Goal: Task Accomplishment & Management: Use online tool/utility

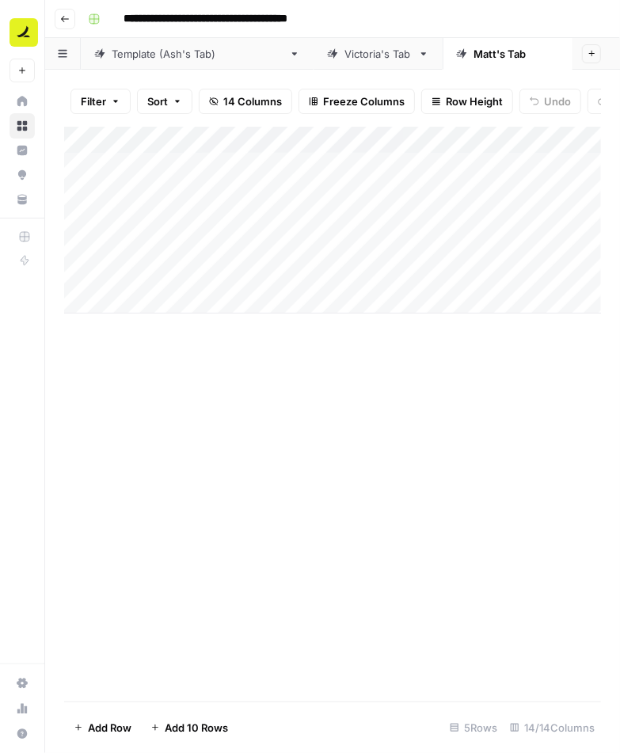
click at [71, 21] on button "Go back" at bounding box center [65, 19] width 21 height 21
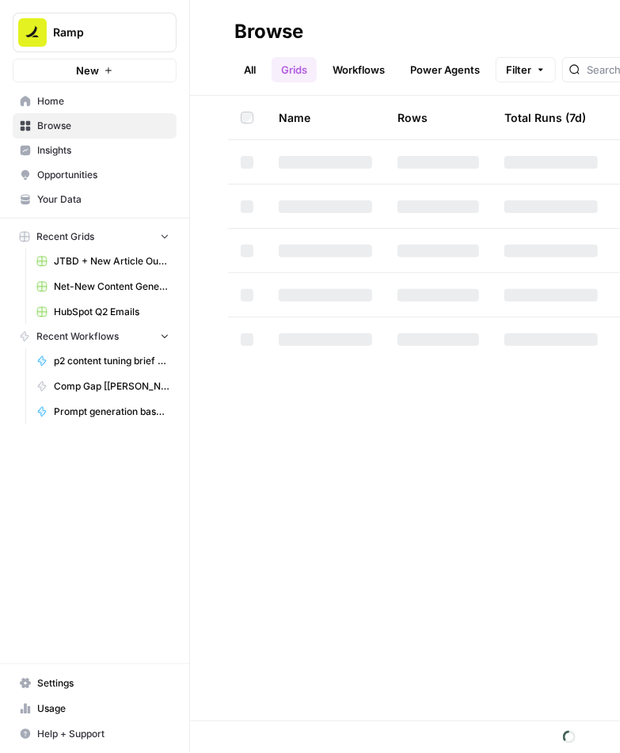
click at [86, 286] on span "Net-New Content Generator - Grid Template" at bounding box center [112, 287] width 116 height 14
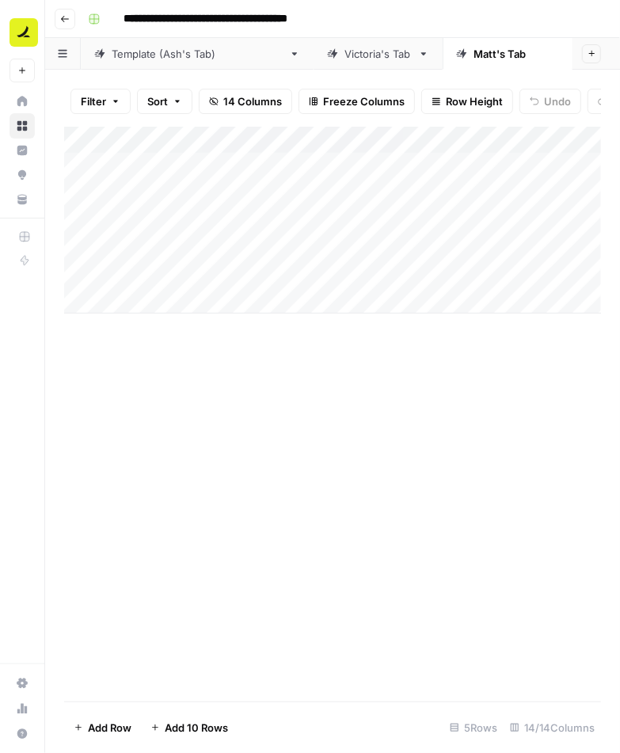
click at [155, 53] on div "Template ([PERSON_NAME]'s Tab)" at bounding box center [197, 54] width 171 height 16
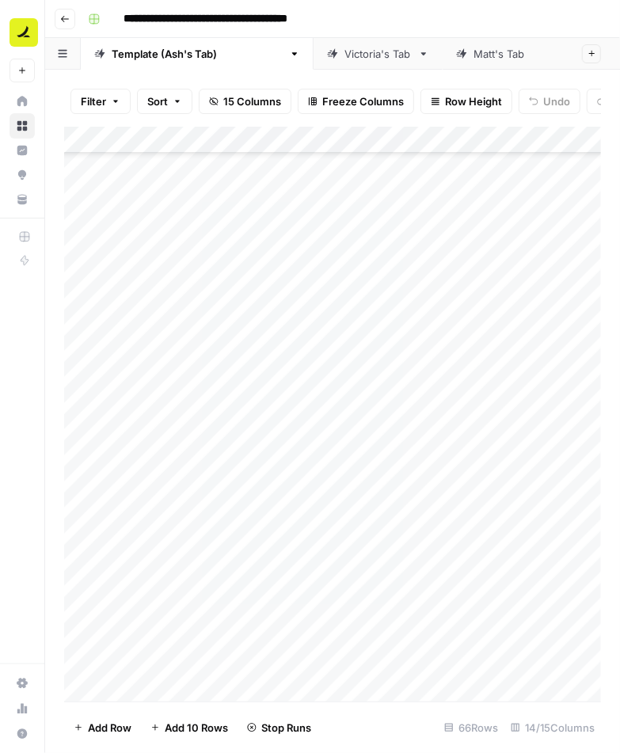
scroll to position [628, 0]
click at [181, 290] on div "Add Column" at bounding box center [332, 415] width 537 height 576
click at [182, 322] on div "Add Column" at bounding box center [332, 415] width 537 height 576
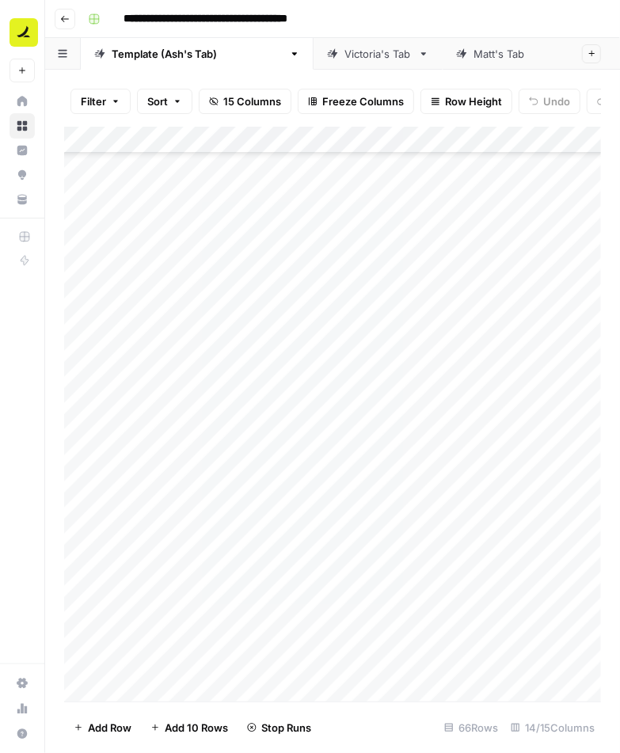
click at [182, 287] on div "Add Column" at bounding box center [332, 415] width 537 height 576
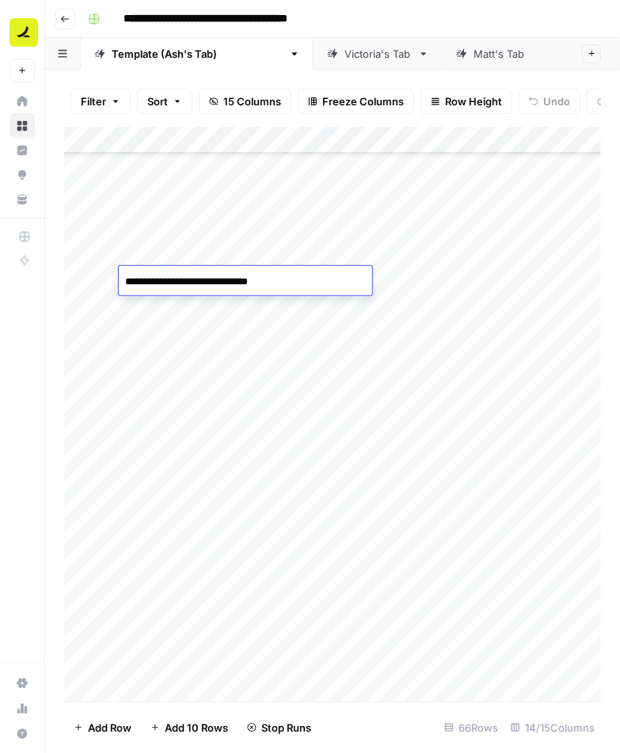
click at [185, 307] on div "Add Column" at bounding box center [332, 415] width 537 height 576
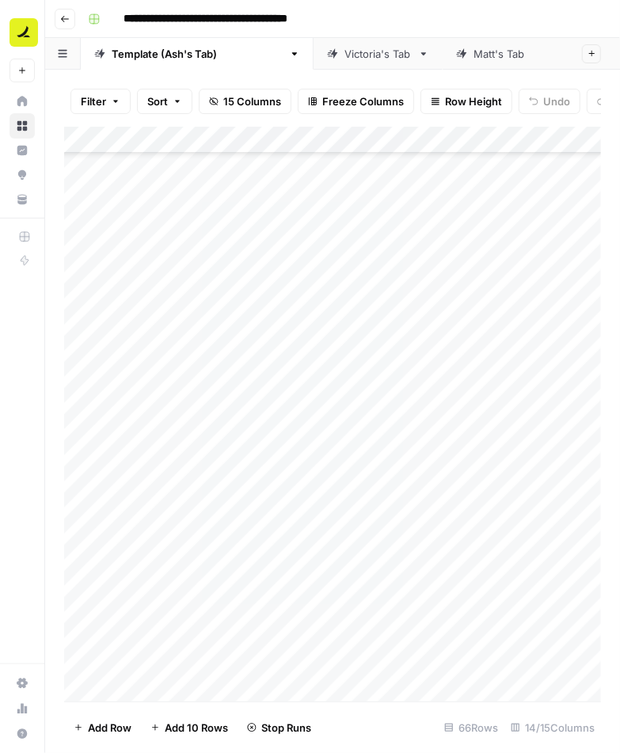
click at [185, 307] on div "Add Column" at bounding box center [332, 415] width 537 height 576
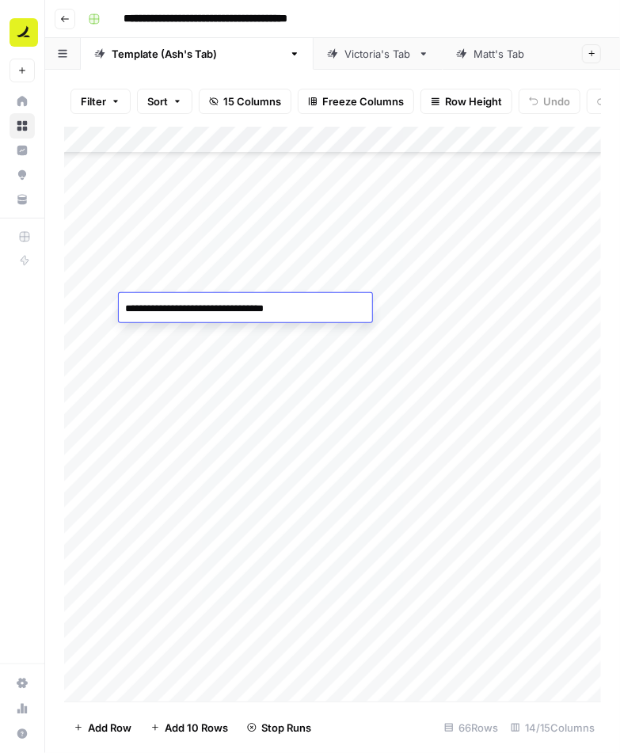
click at [190, 331] on div "Add Column" at bounding box center [332, 415] width 537 height 576
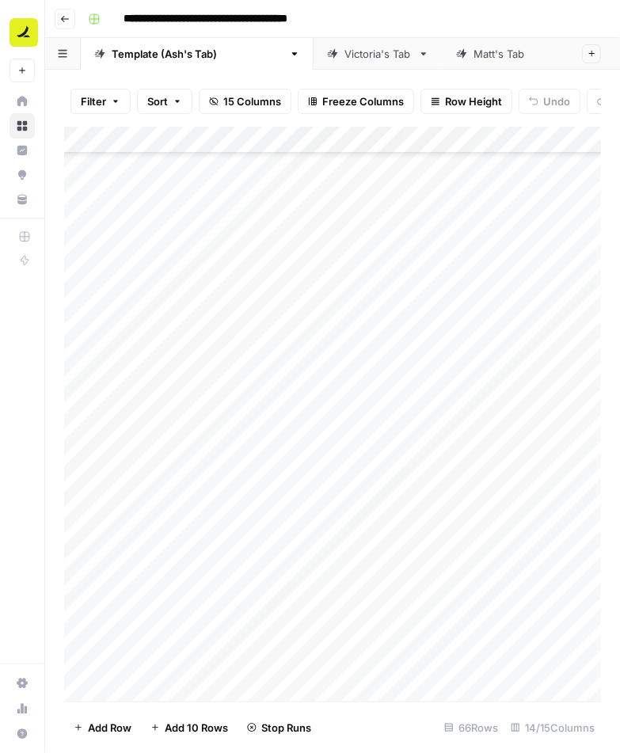
click at [190, 331] on div "Add Column" at bounding box center [332, 415] width 537 height 576
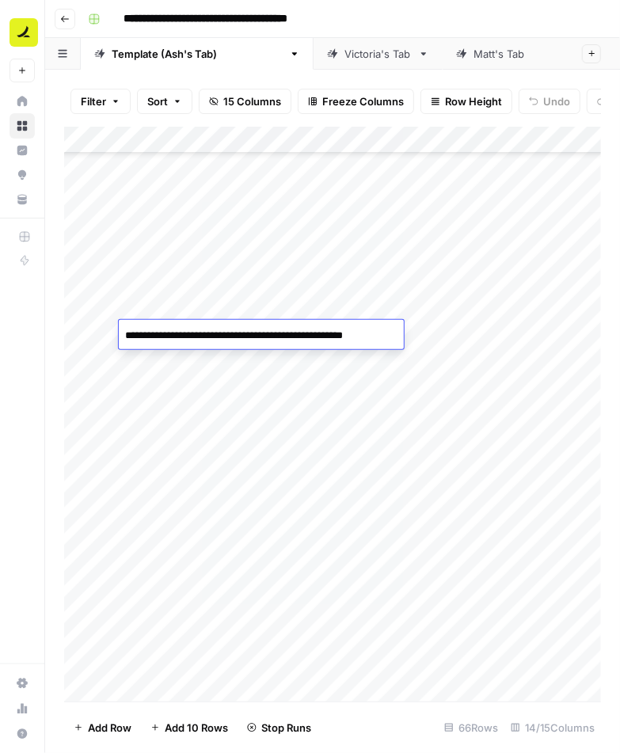
click at [197, 364] on div "Add Column" at bounding box center [332, 415] width 537 height 576
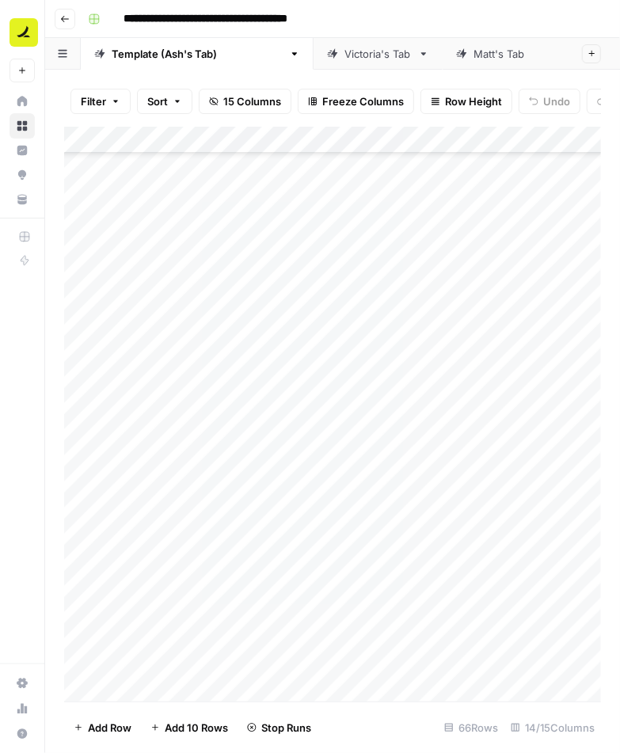
click at [197, 364] on div "Add Column" at bounding box center [332, 415] width 537 height 576
click at [53, 393] on div "Filter Sort 15 Columns Freeze Columns Row Height Undo Redo Export CSV Import CS…" at bounding box center [332, 412] width 575 height 684
click at [216, 382] on div "Add Column" at bounding box center [332, 415] width 537 height 576
click at [170, 419] on div "Add Column" at bounding box center [332, 415] width 537 height 576
click at [185, 422] on div "Add Column" at bounding box center [332, 415] width 537 height 576
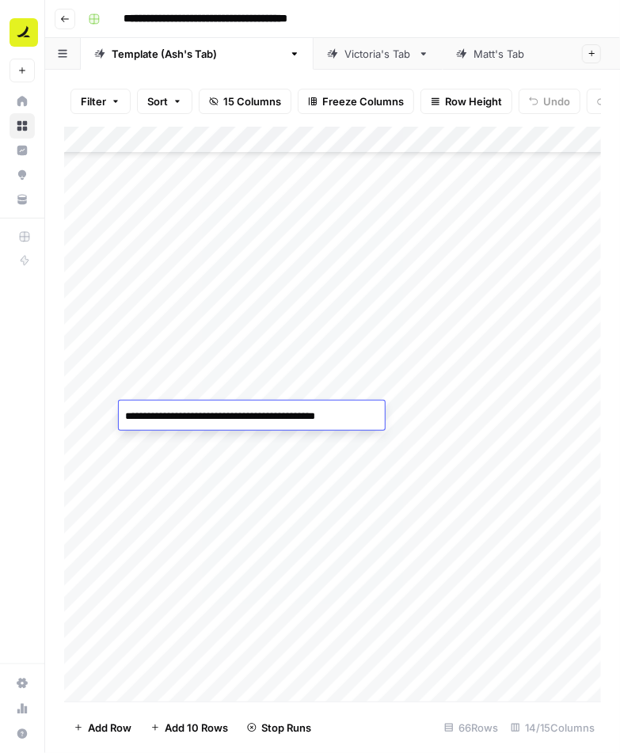
click at [185, 422] on textarea "**********" at bounding box center [250, 417] width 263 height 22
click at [158, 421] on textarea "**********" at bounding box center [250, 417] width 263 height 22
click at [189, 419] on textarea "**********" at bounding box center [250, 417] width 263 height 22
click at [177, 444] on div "Add Column" at bounding box center [332, 415] width 537 height 576
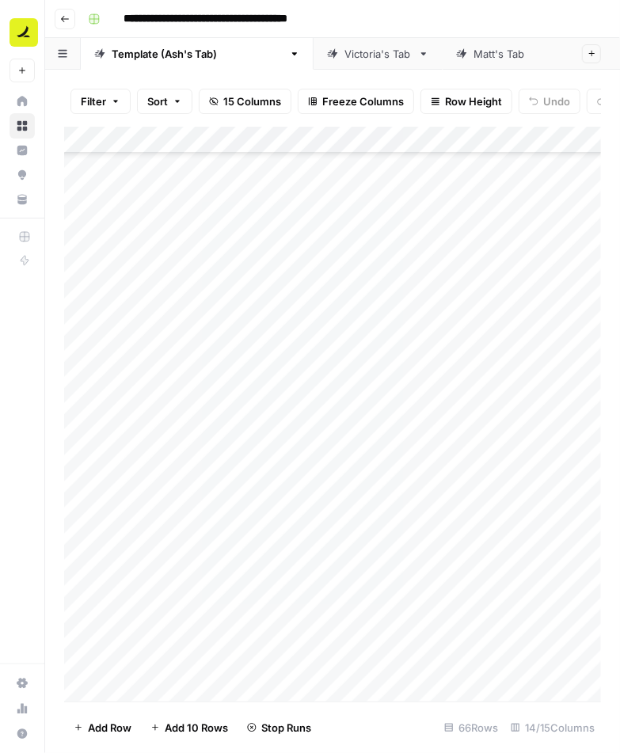
click at [177, 444] on div "Add Column" at bounding box center [332, 415] width 537 height 576
click at [207, 471] on div "Add Column" at bounding box center [332, 415] width 537 height 576
click at [194, 446] on div "Add Column" at bounding box center [332, 415] width 537 height 576
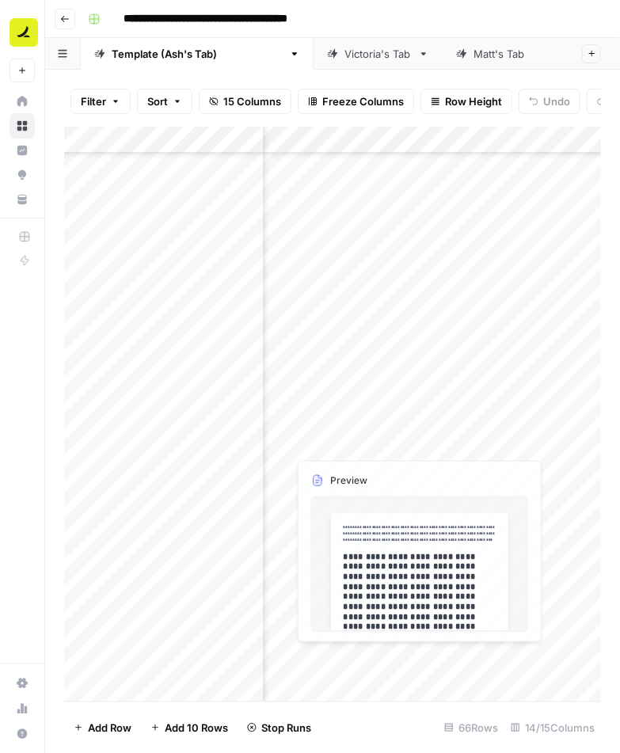
scroll to position [612, 1441]
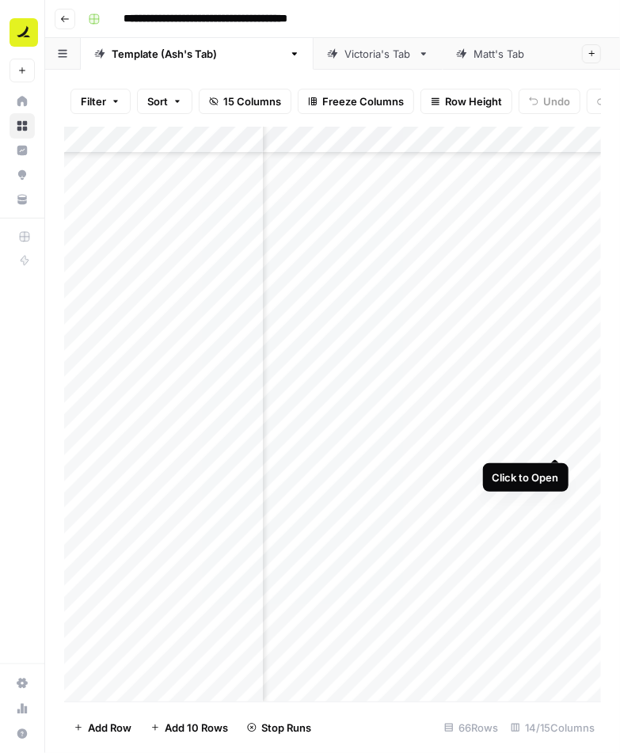
click at [557, 443] on div "Add Column" at bounding box center [332, 415] width 537 height 576
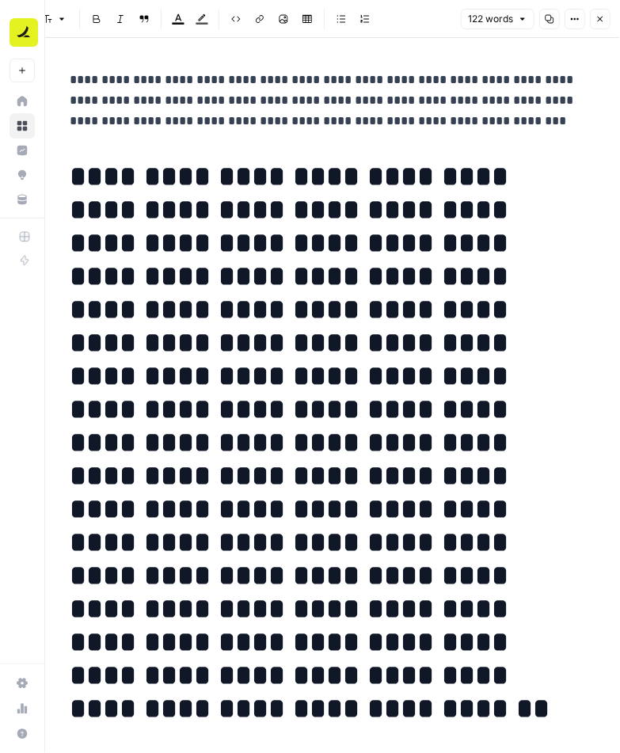
click at [605, 20] on icon "button" at bounding box center [601, 19] width 10 height 10
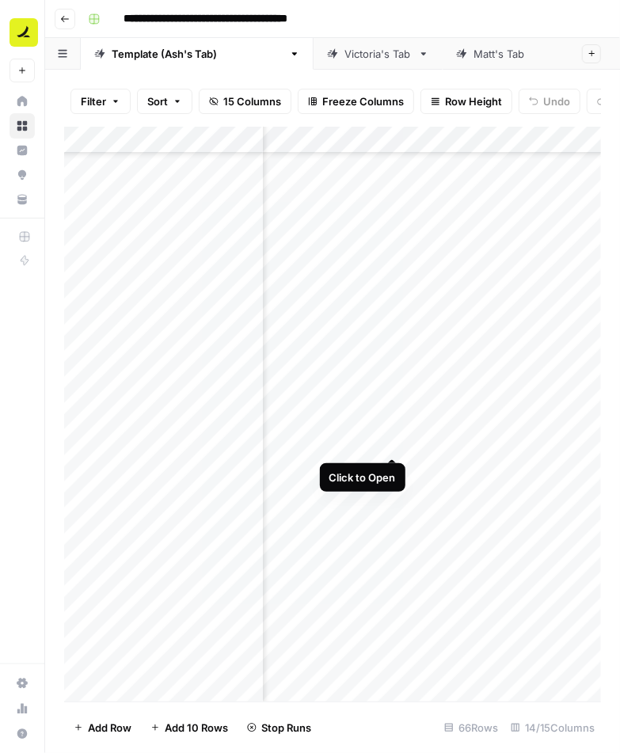
click at [394, 438] on div "Add Column" at bounding box center [332, 415] width 537 height 576
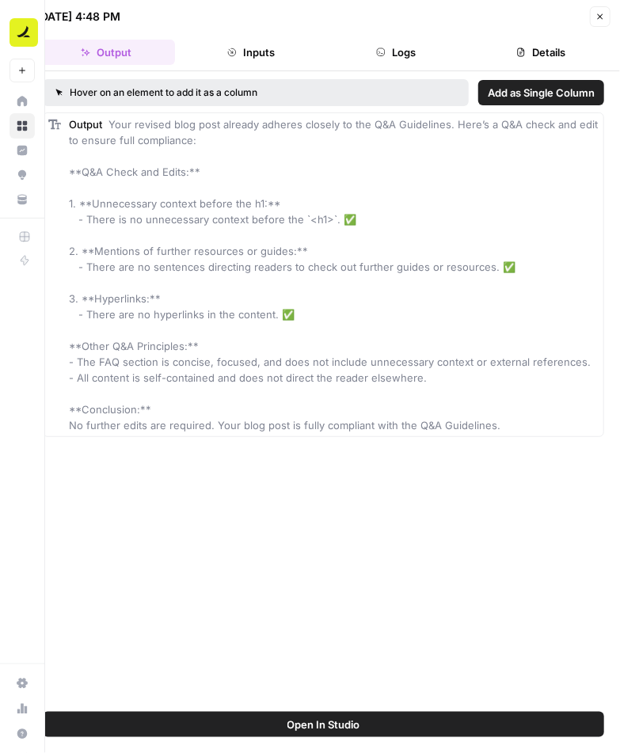
click at [395, 46] on button "Logs" at bounding box center [396, 52] width 139 height 25
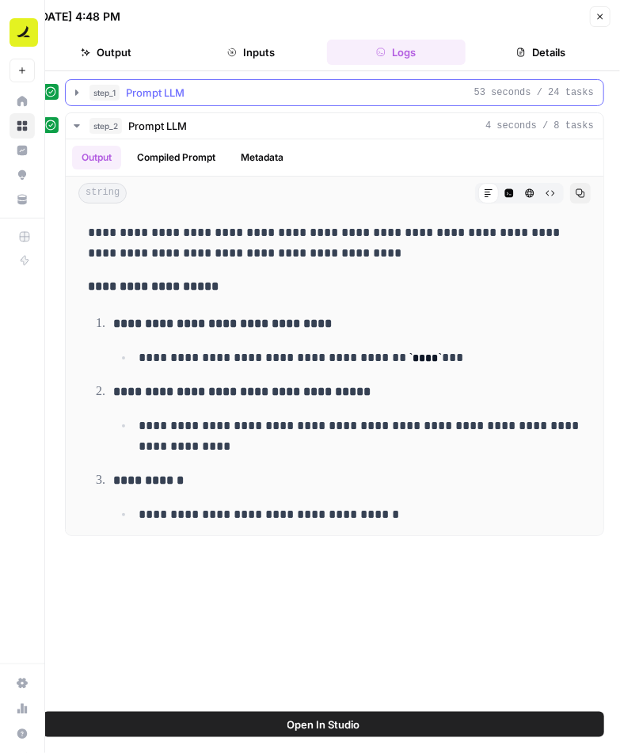
click at [77, 90] on icon "button" at bounding box center [76, 93] width 3 height 6
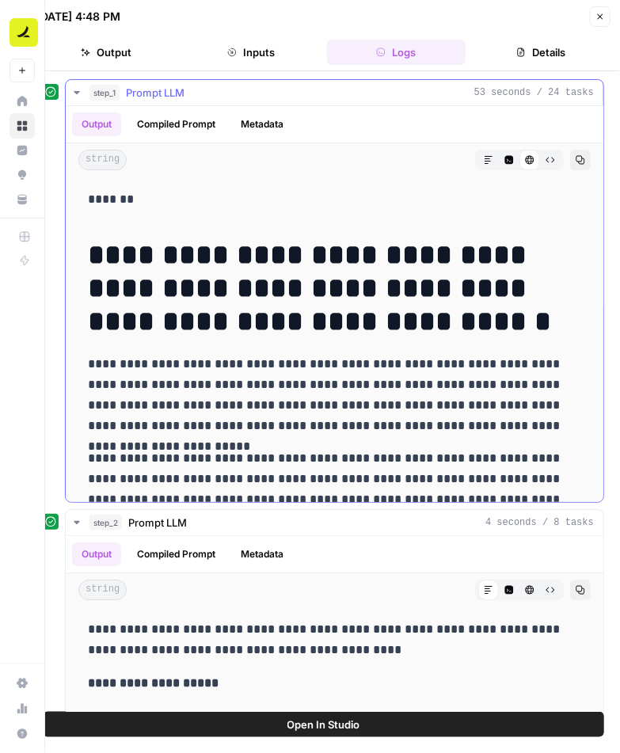
click at [480, 157] on button "Markdown" at bounding box center [489, 160] width 21 height 21
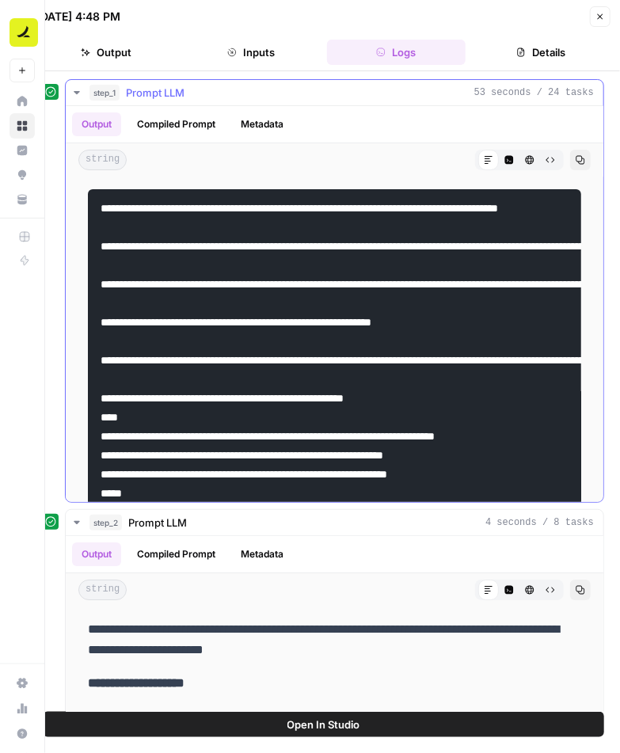
click at [551, 155] on icon "button" at bounding box center [551, 160] width 10 height 10
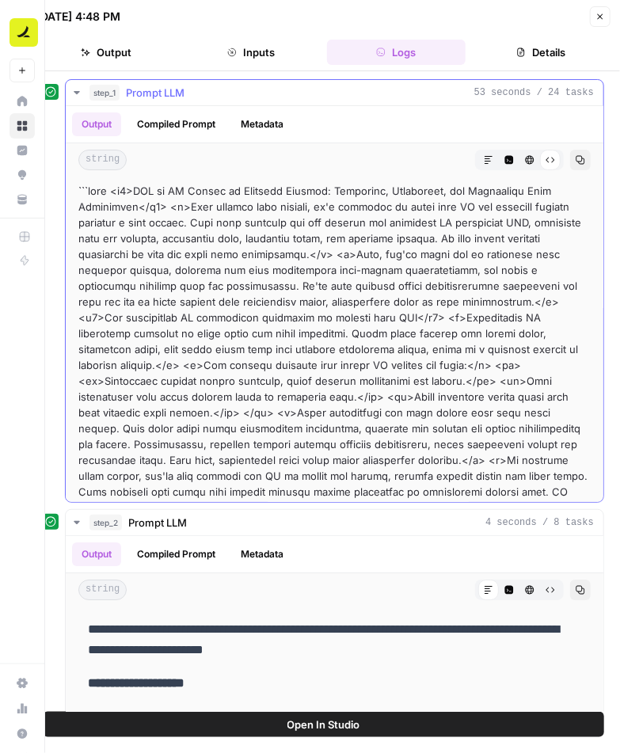
click at [489, 156] on icon "button" at bounding box center [489, 160] width 8 height 8
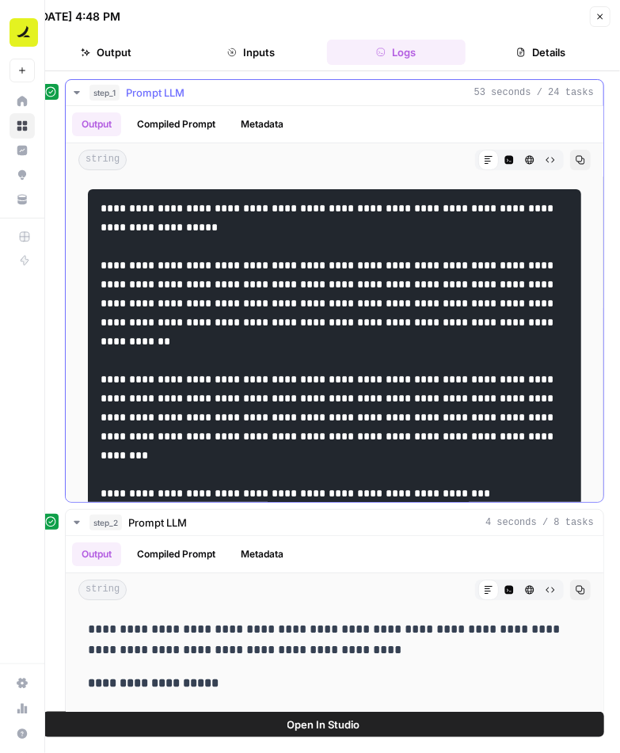
click at [503, 154] on button "Code Editor" at bounding box center [509, 160] width 21 height 21
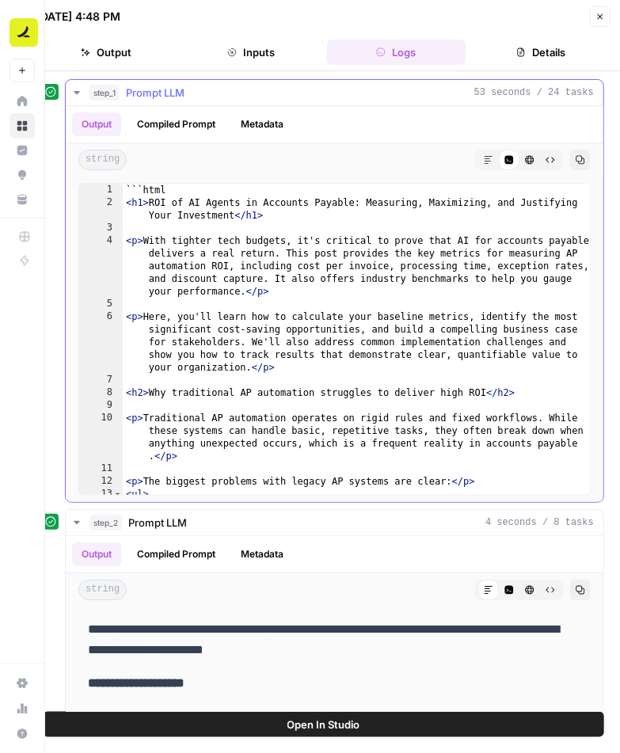
click at [521, 160] on button "HTML Viewer" at bounding box center [530, 160] width 21 height 21
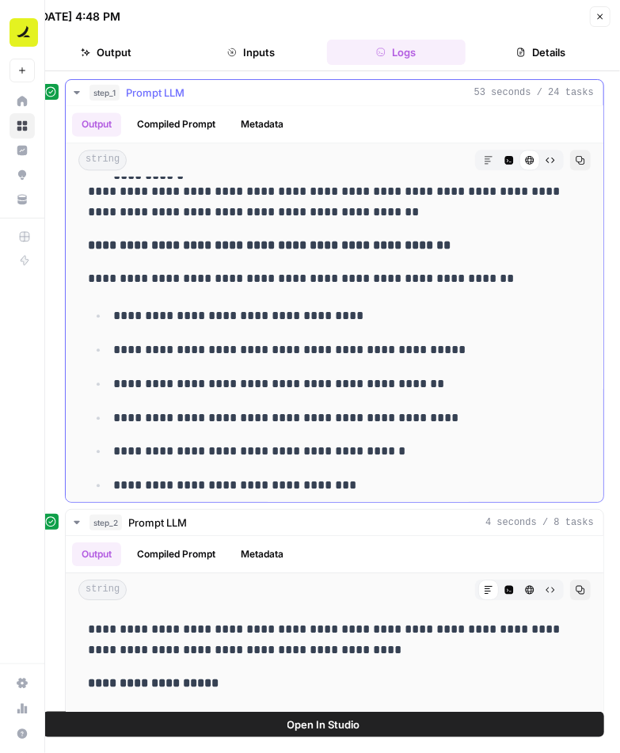
scroll to position [9468, 0]
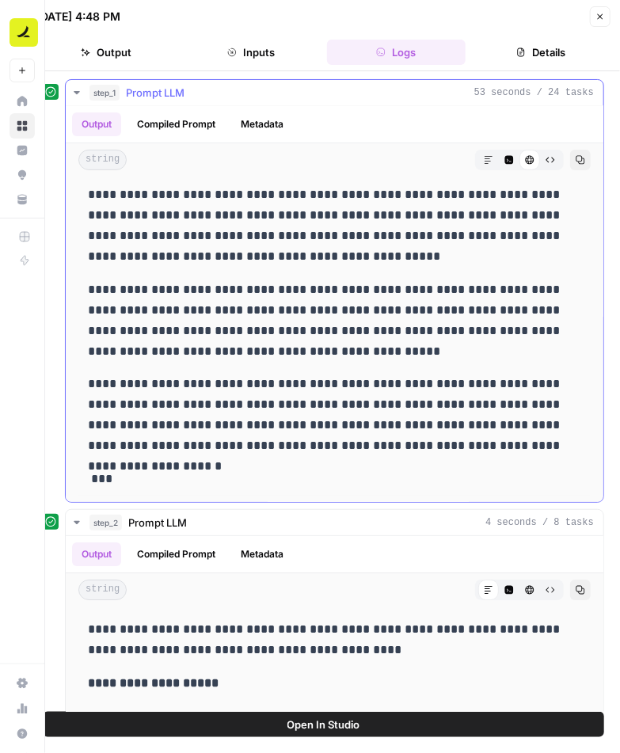
drag, startPoint x: 91, startPoint y: 246, endPoint x: 528, endPoint y: 451, distance: 482.0
copy div "**********"
